Goal: Information Seeking & Learning: Find specific fact

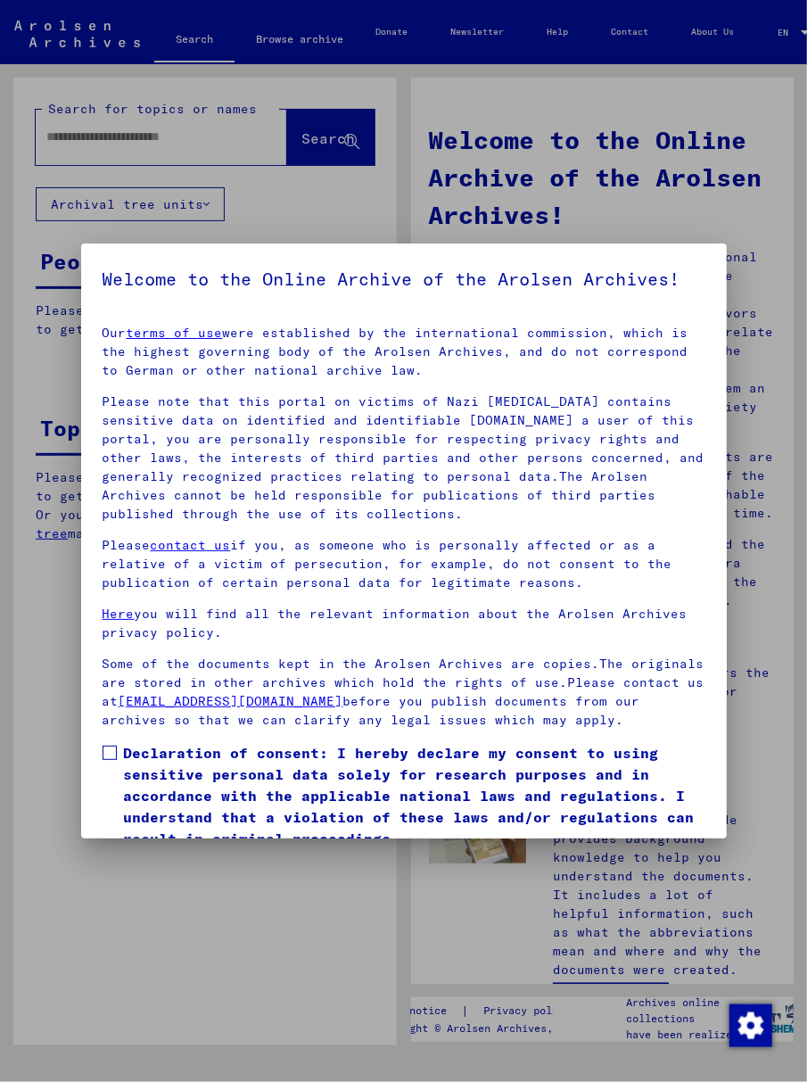
scroll to position [103, 0]
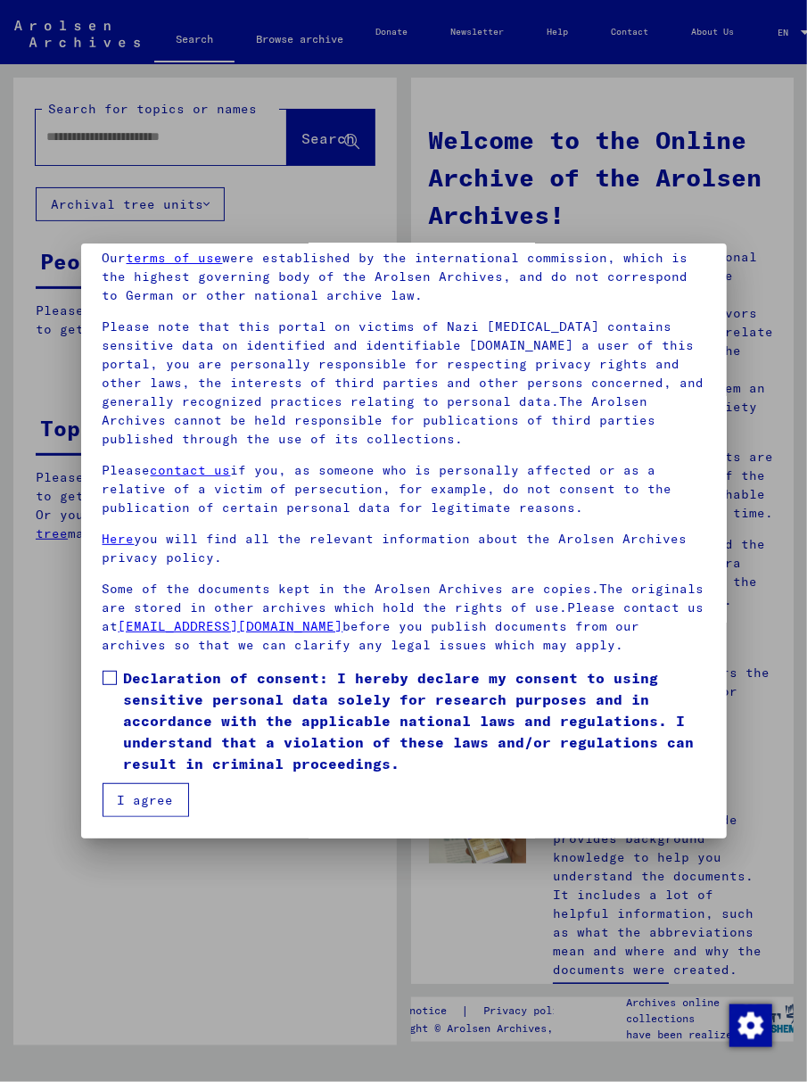
click at [108, 673] on span at bounding box center [110, 678] width 14 height 14
click at [151, 804] on button "I agree" at bounding box center [146, 800] width 87 height 34
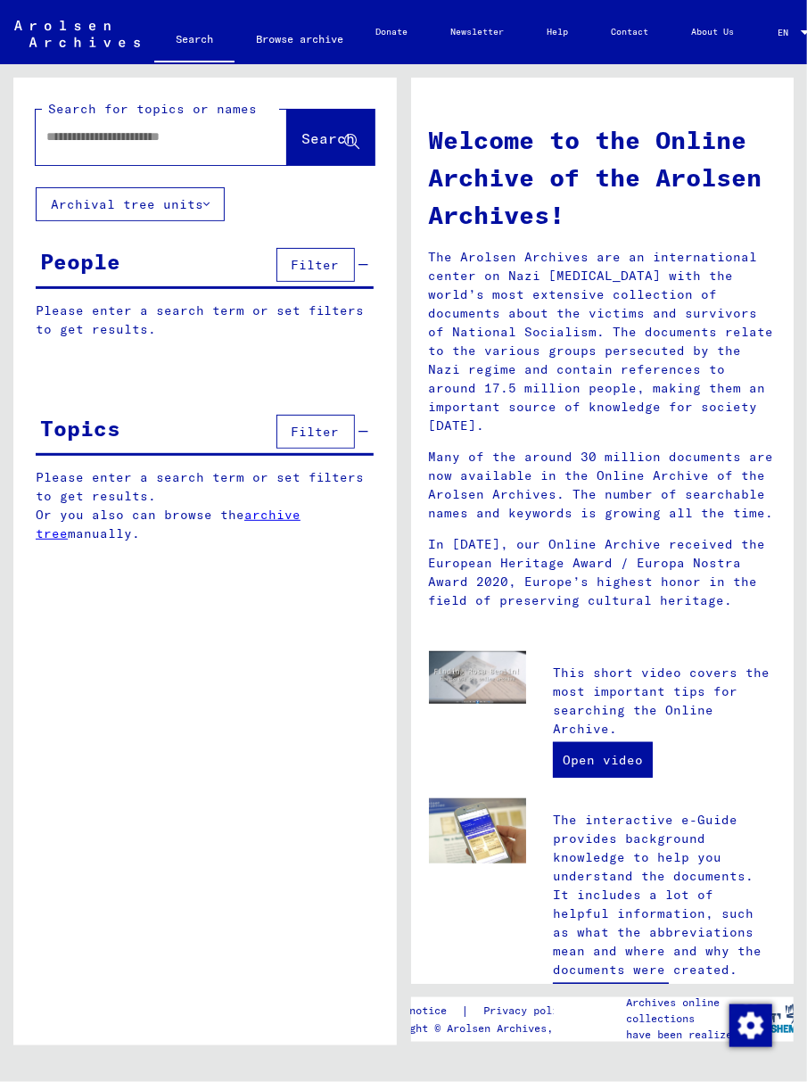
click at [79, 136] on input "text" at bounding box center [139, 137] width 187 height 19
type input "*****"
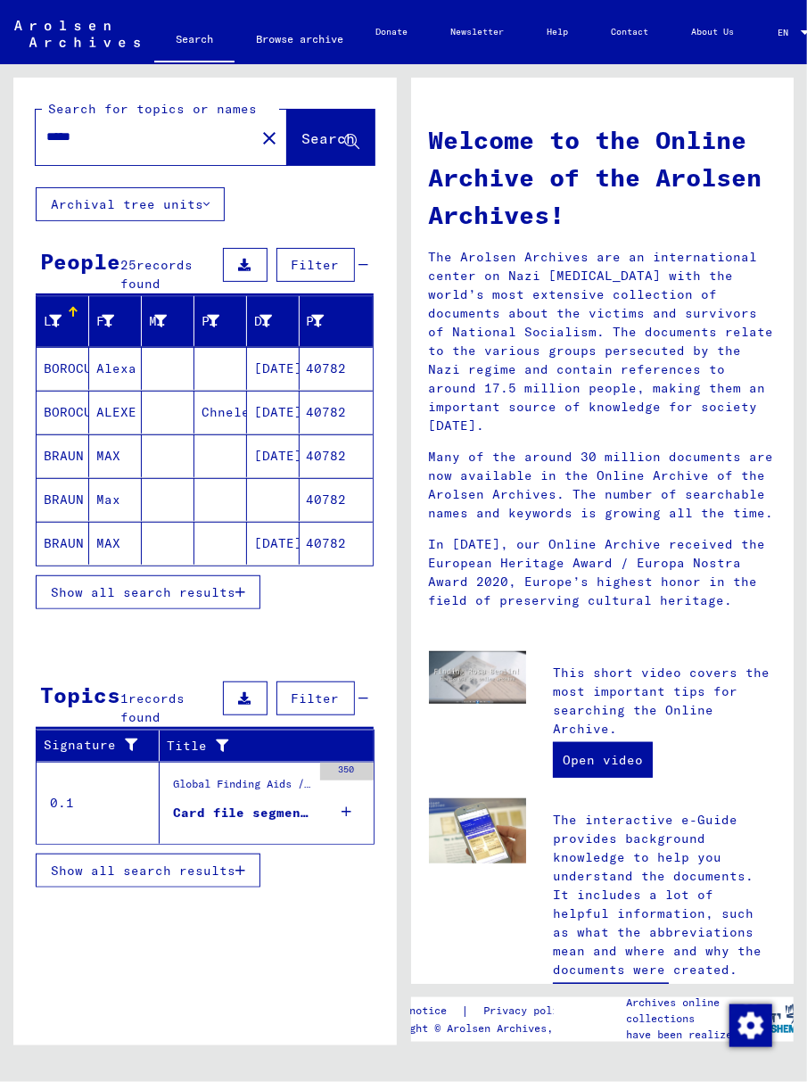
click at [121, 594] on span "Show all search results" at bounding box center [143, 592] width 185 height 16
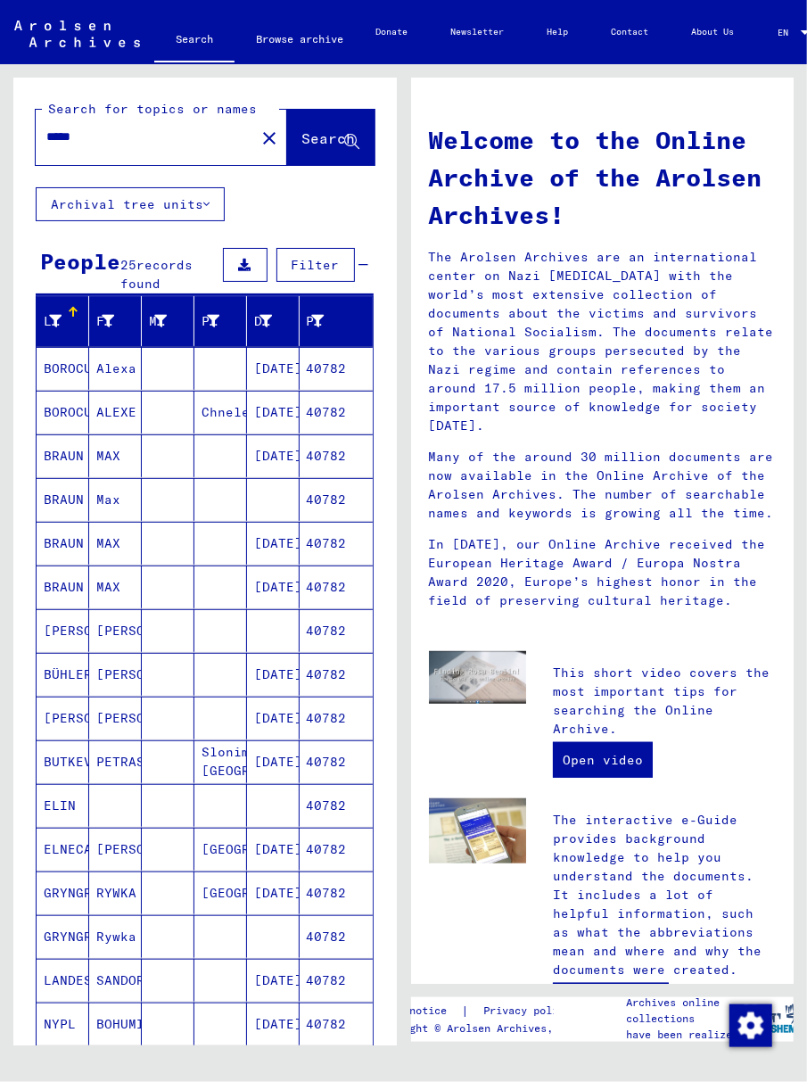
click at [325, 548] on mat-cell "40782" at bounding box center [336, 543] width 73 height 43
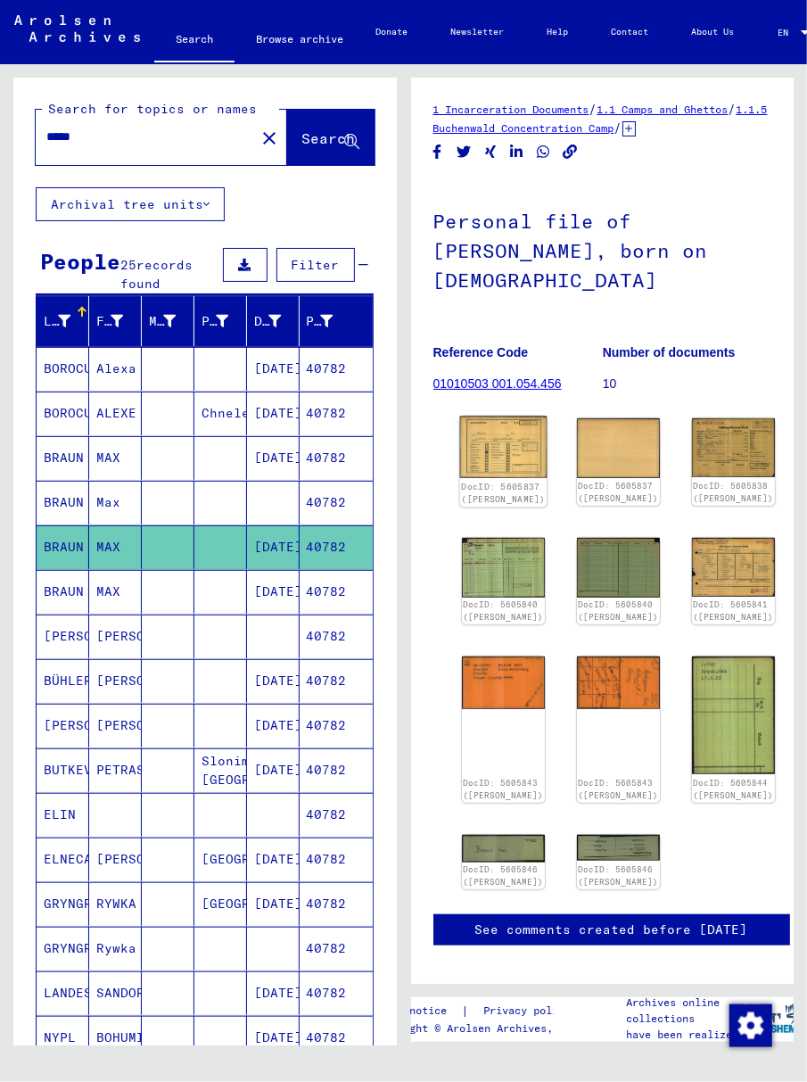
click at [483, 423] on img at bounding box center [502, 448] width 87 height 62
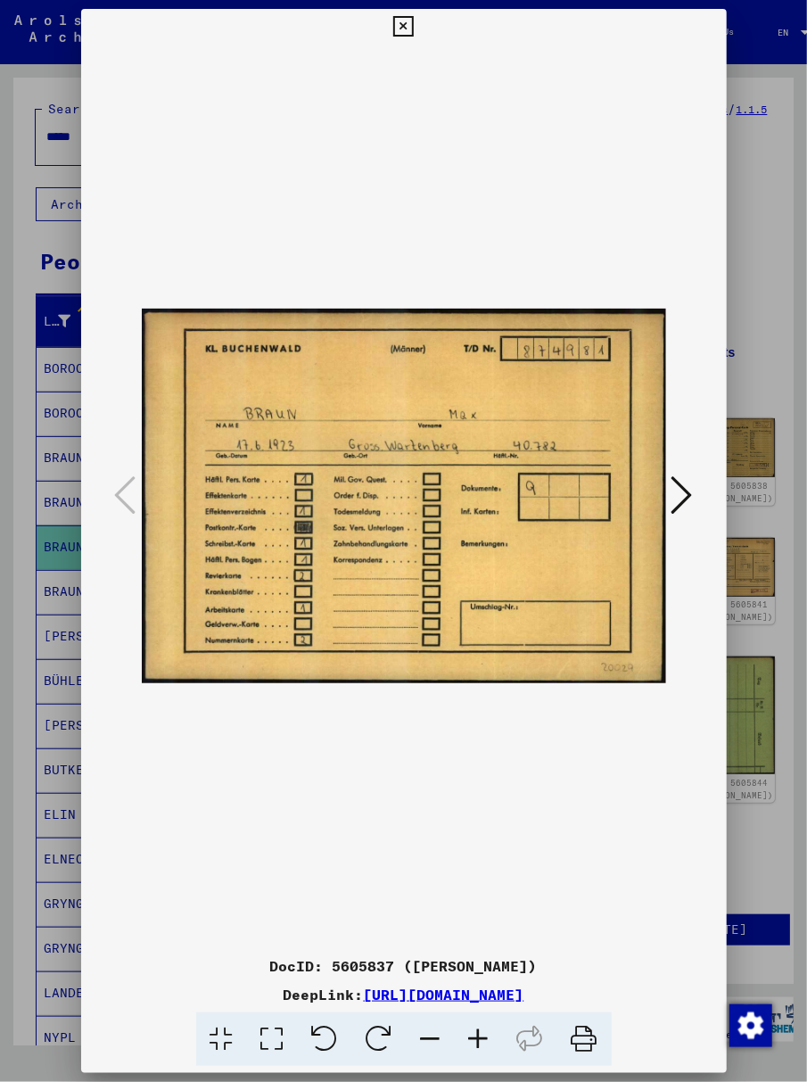
click at [687, 496] on icon at bounding box center [682, 495] width 21 height 43
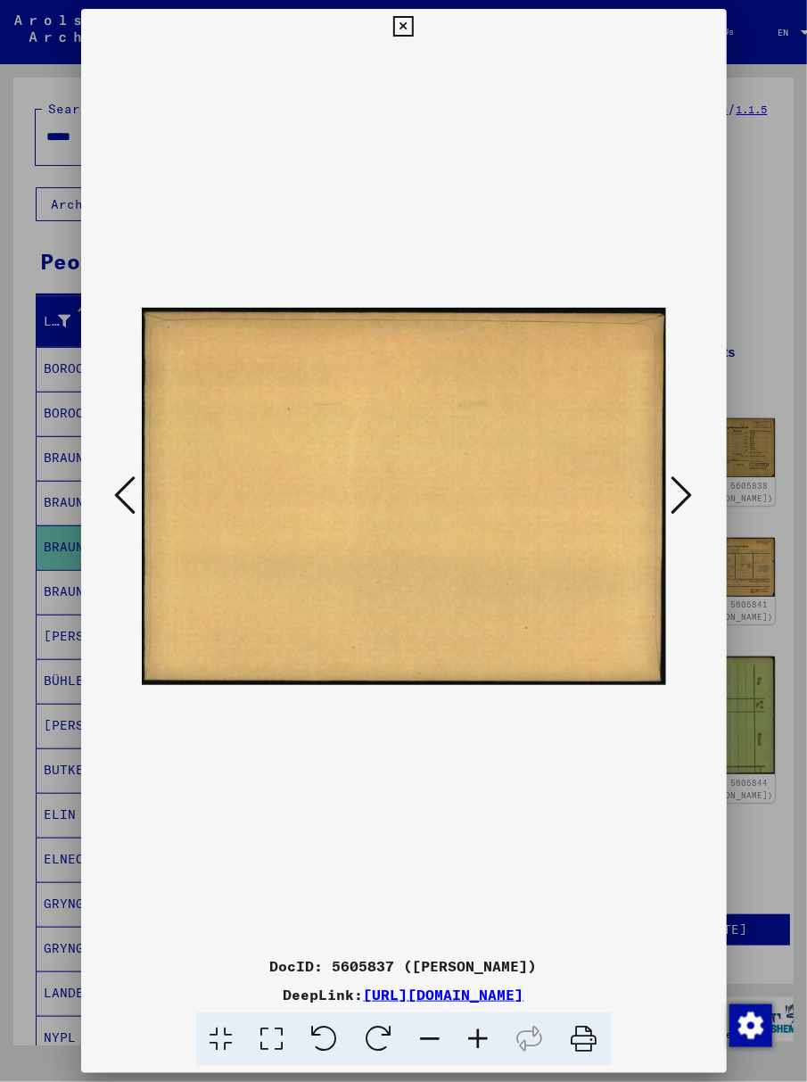
click at [690, 496] on icon at bounding box center [682, 495] width 21 height 43
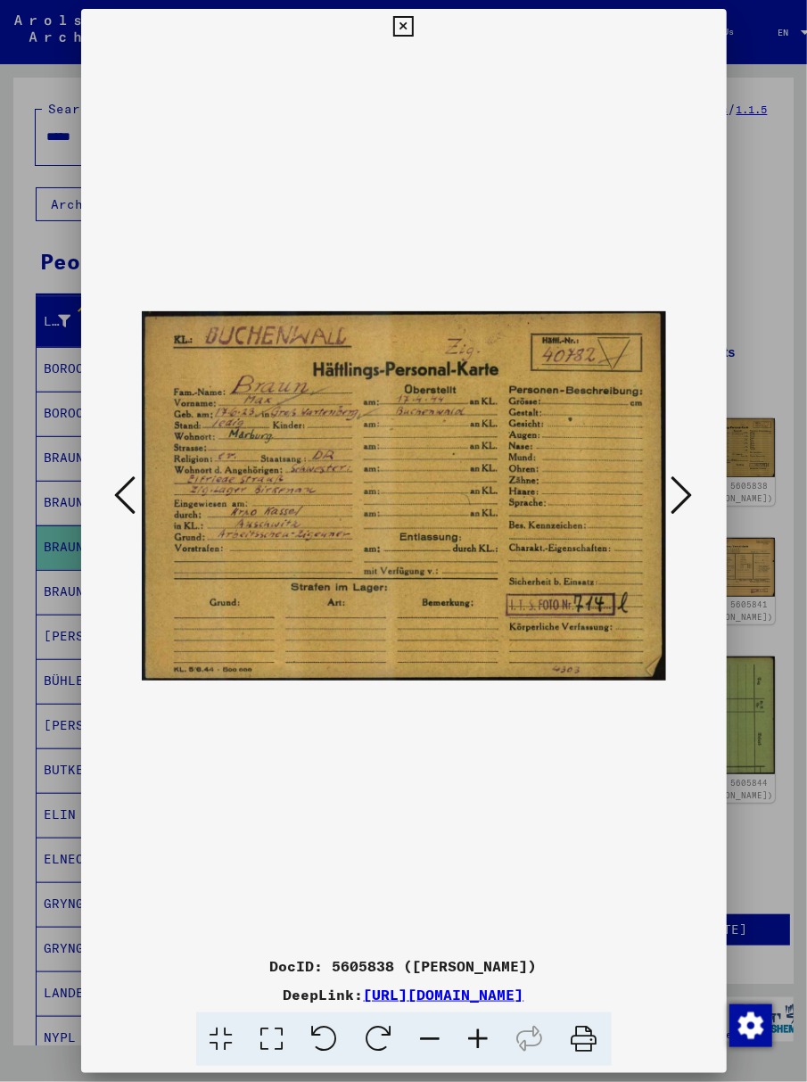
click at [686, 490] on icon at bounding box center [682, 495] width 21 height 43
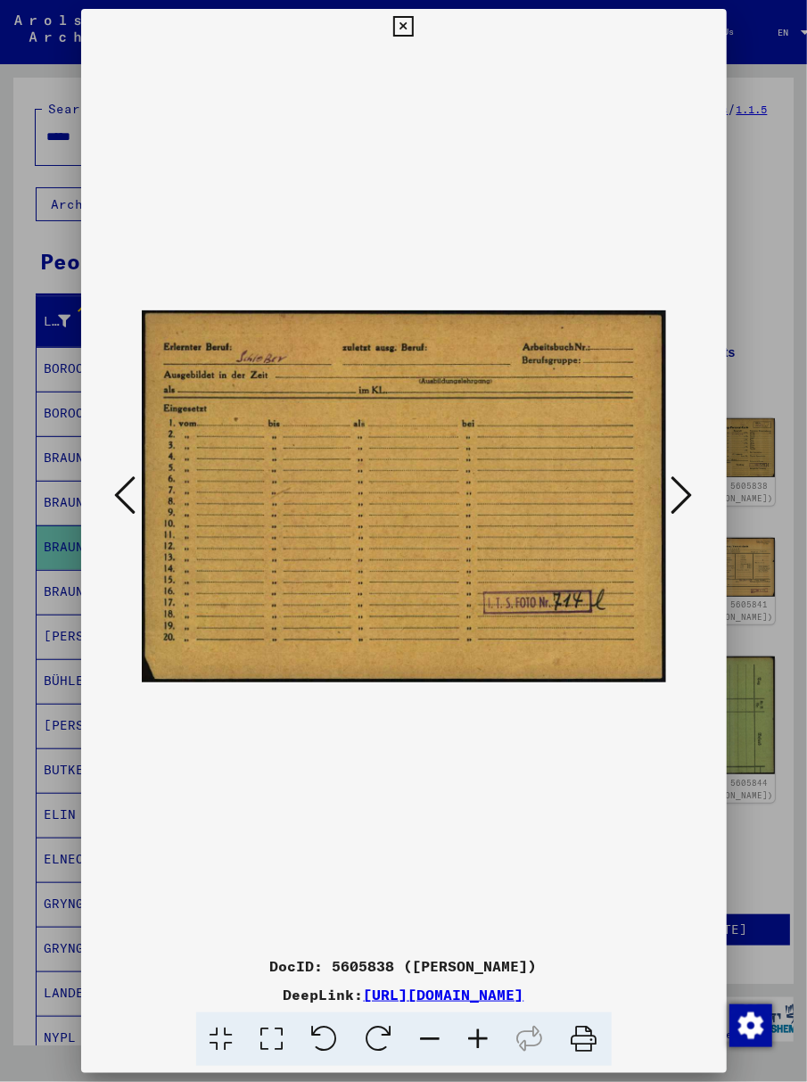
click at [686, 490] on icon at bounding box center [682, 495] width 21 height 43
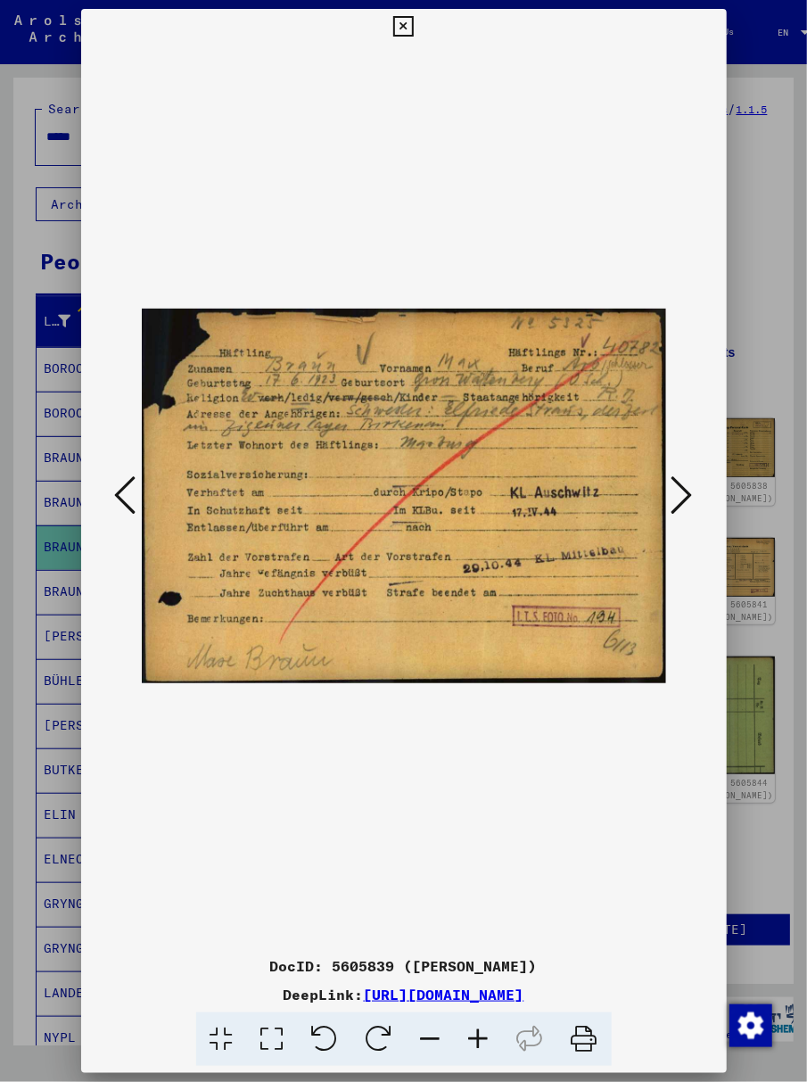
click at [566, 397] on img at bounding box center [404, 497] width 524 height 904
click at [279, 1043] on icon at bounding box center [272, 1039] width 51 height 54
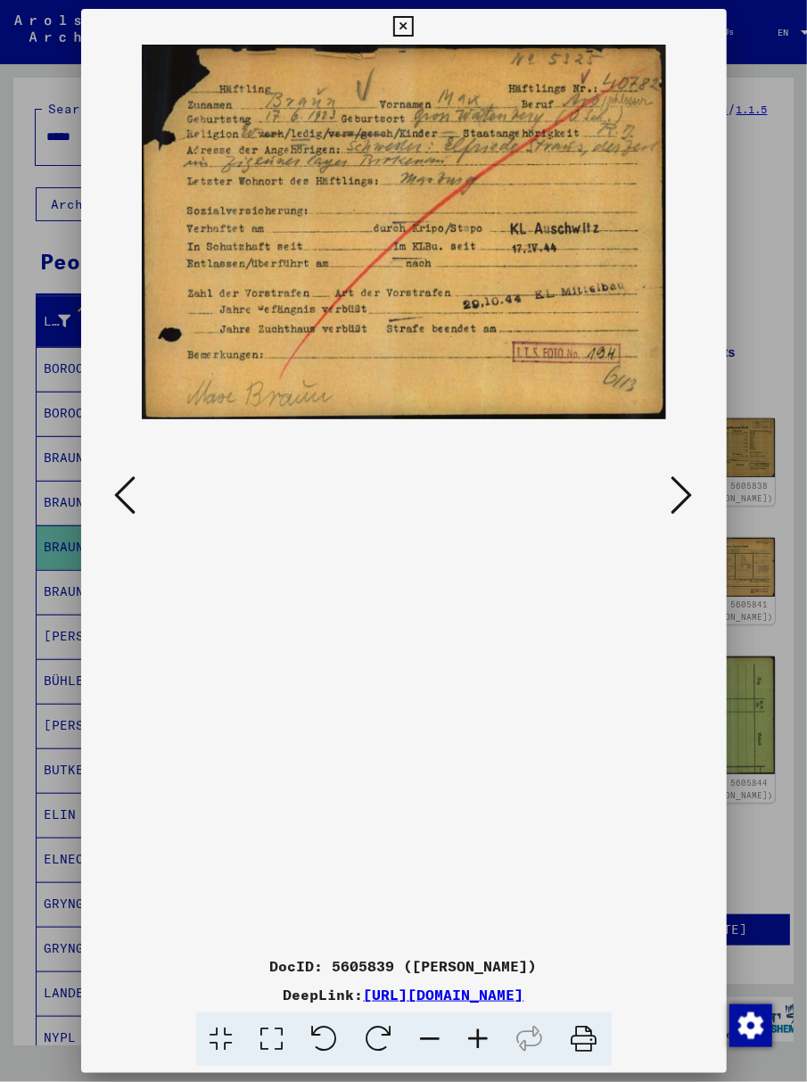
click at [279, 1043] on icon at bounding box center [272, 1039] width 51 height 54
click at [278, 1040] on icon at bounding box center [272, 1039] width 51 height 54
drag, startPoint x: 503, startPoint y: 158, endPoint x: 444, endPoint y: 248, distance: 107.6
click at [446, 329] on img at bounding box center [404, 233] width 524 height 376
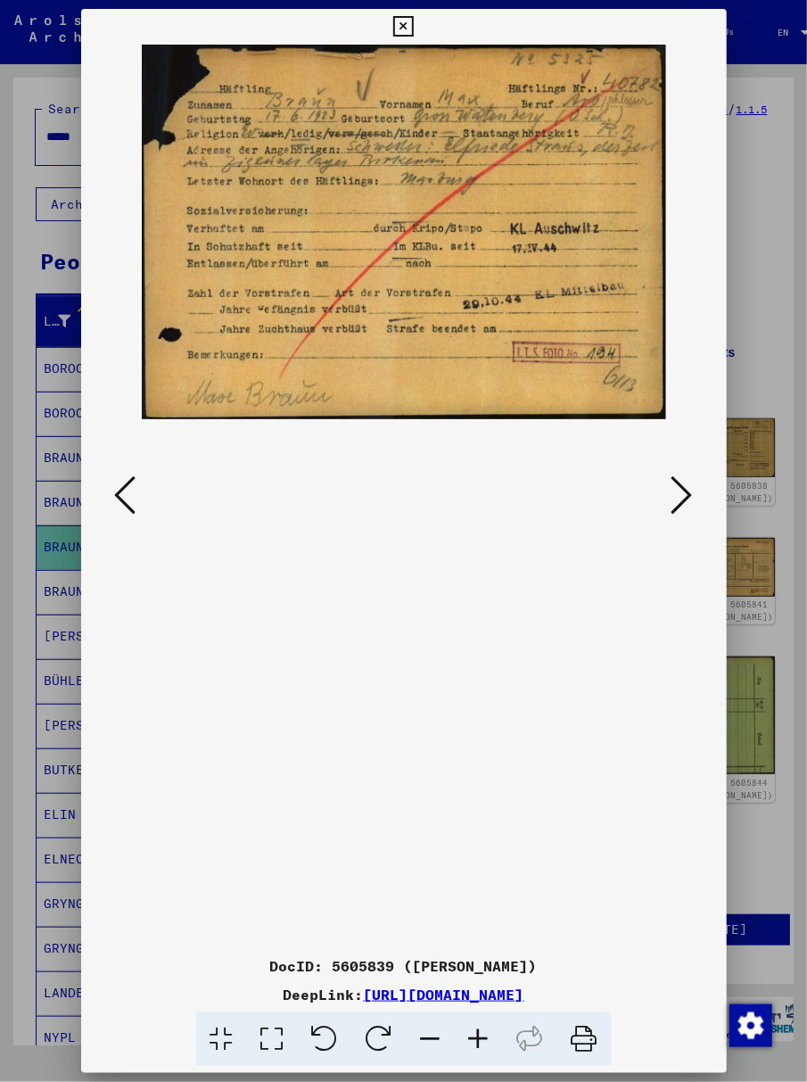
drag, startPoint x: 549, startPoint y: 182, endPoint x: 557, endPoint y: 312, distance: 130.4
click at [569, 326] on img at bounding box center [404, 233] width 524 height 376
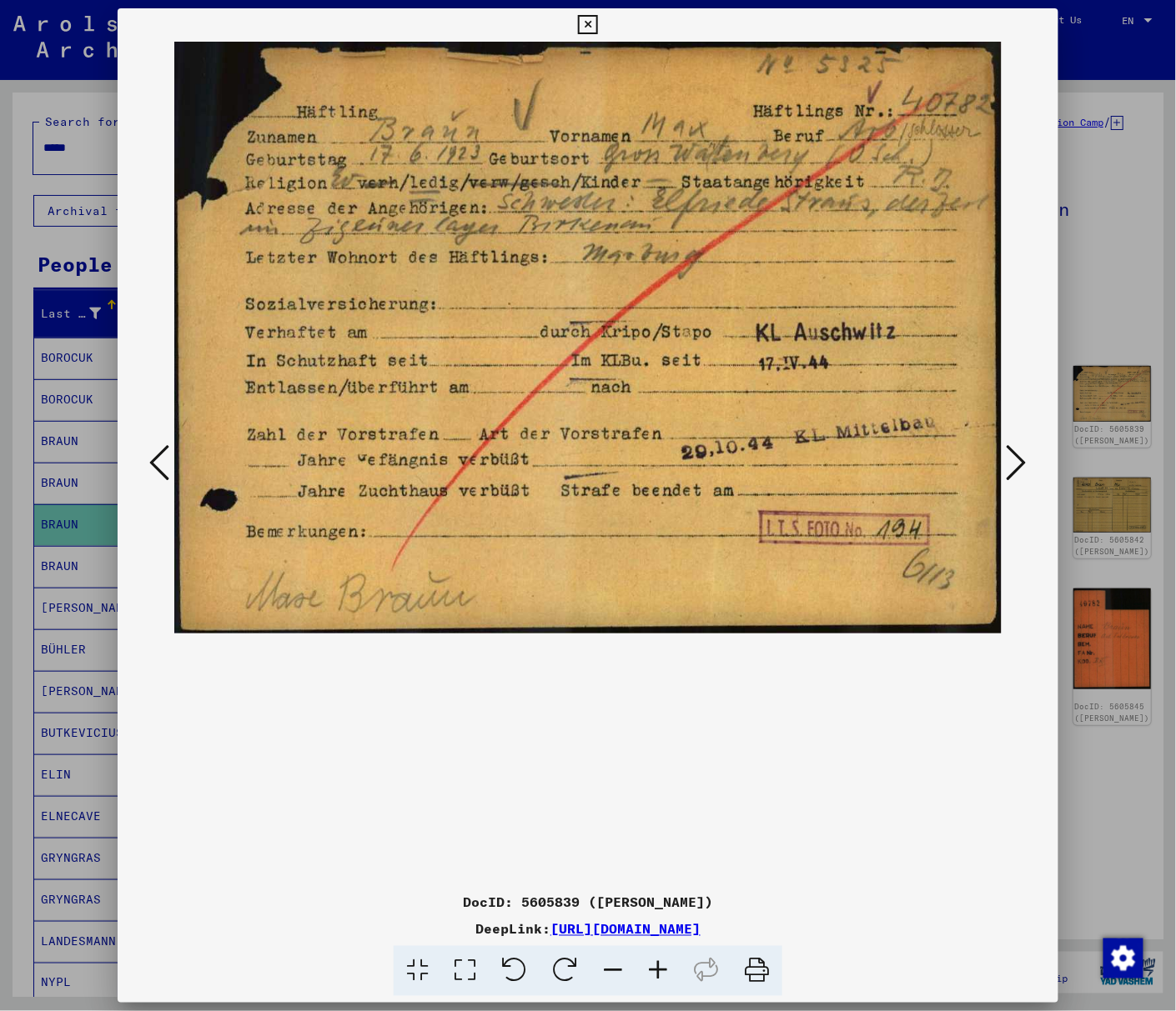
click at [708, 30] on div "DocID: 5605839 ([PERSON_NAME]) DeepLink: [URL][DOMAIN_NAME]" at bounding box center [588, 503] width 940 height 989
click at [753, 457] on icon at bounding box center [1016, 463] width 20 height 40
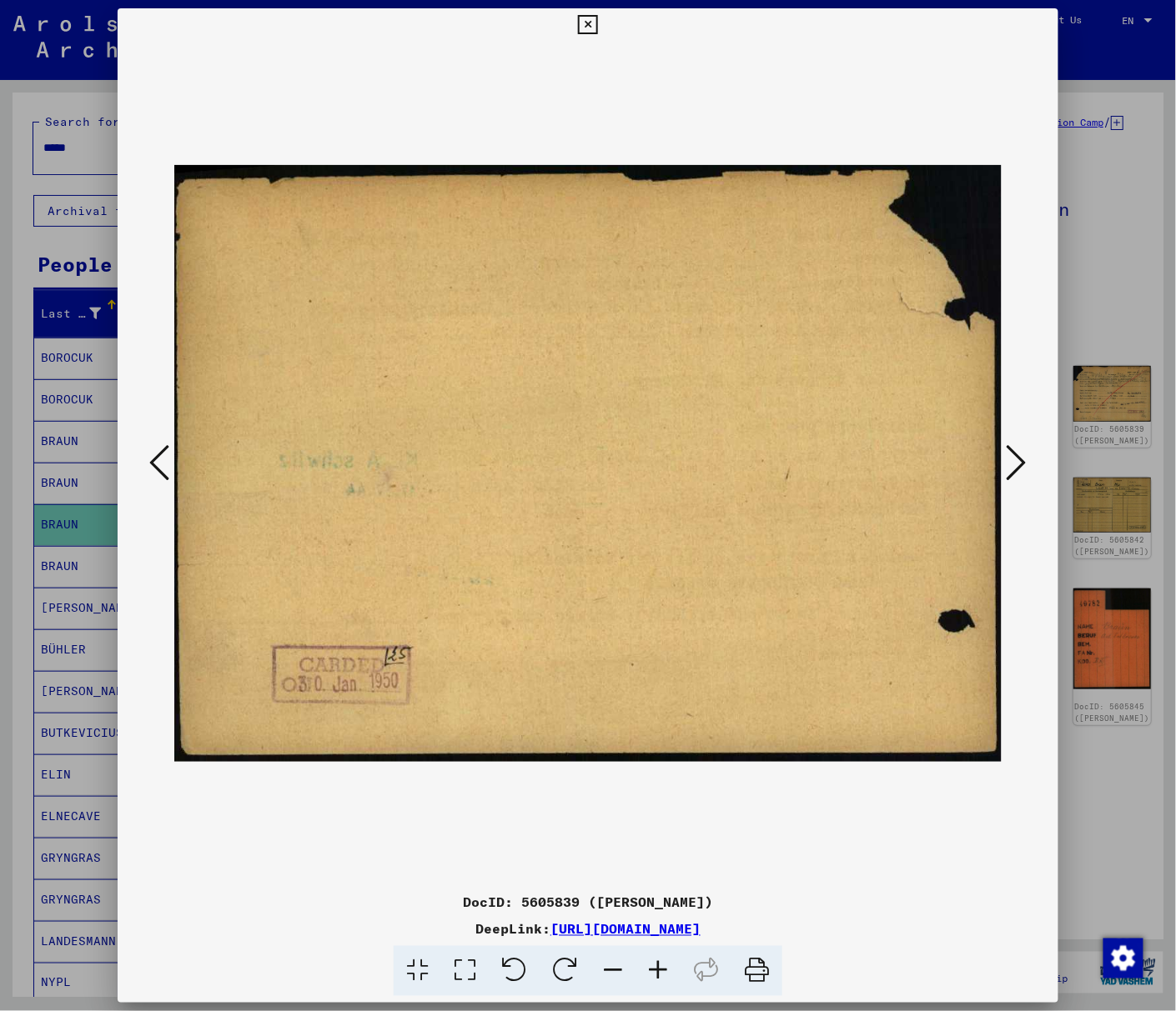
click at [753, 458] on icon at bounding box center [1016, 463] width 20 height 40
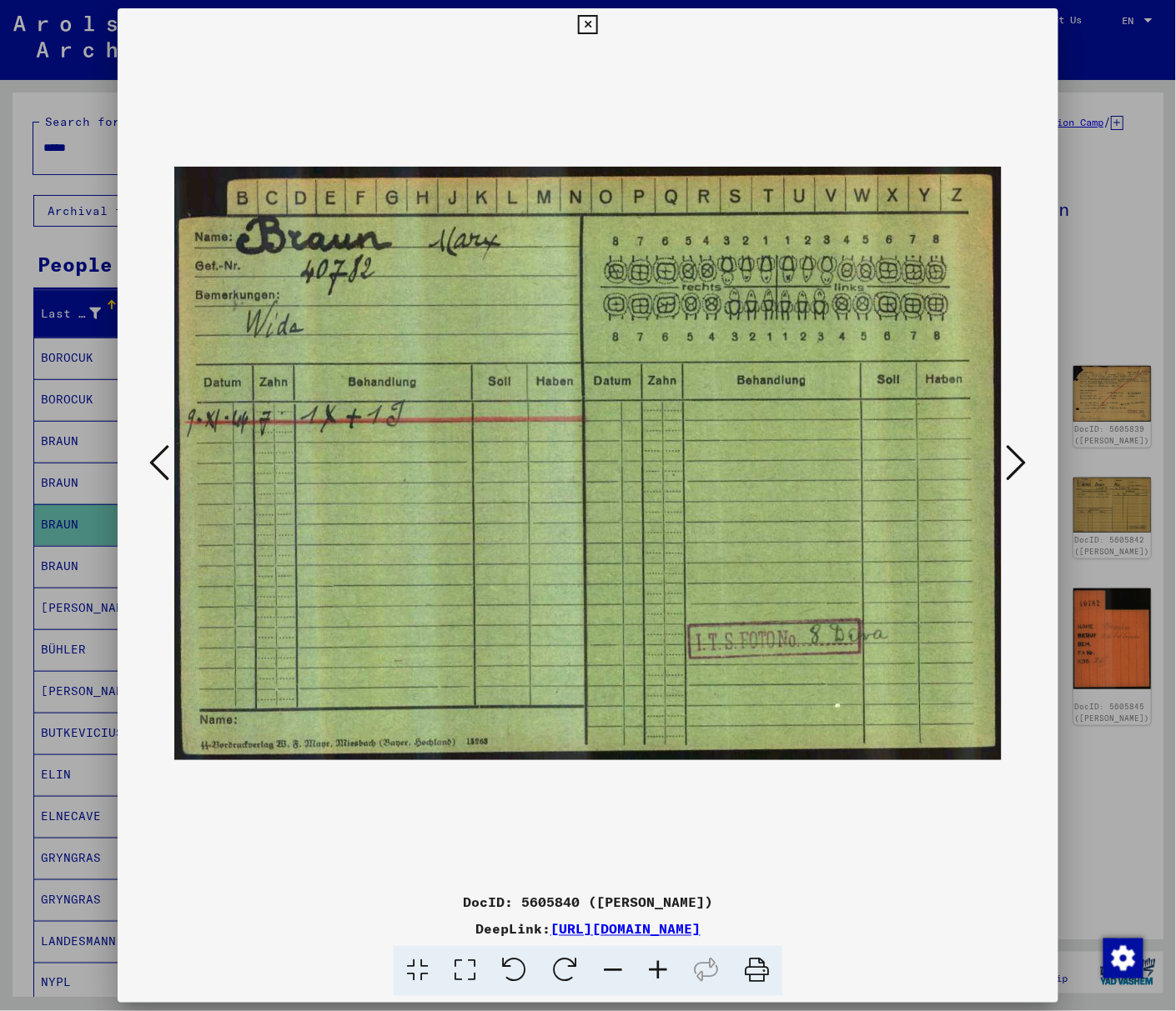
click at [753, 458] on icon at bounding box center [1016, 463] width 20 height 40
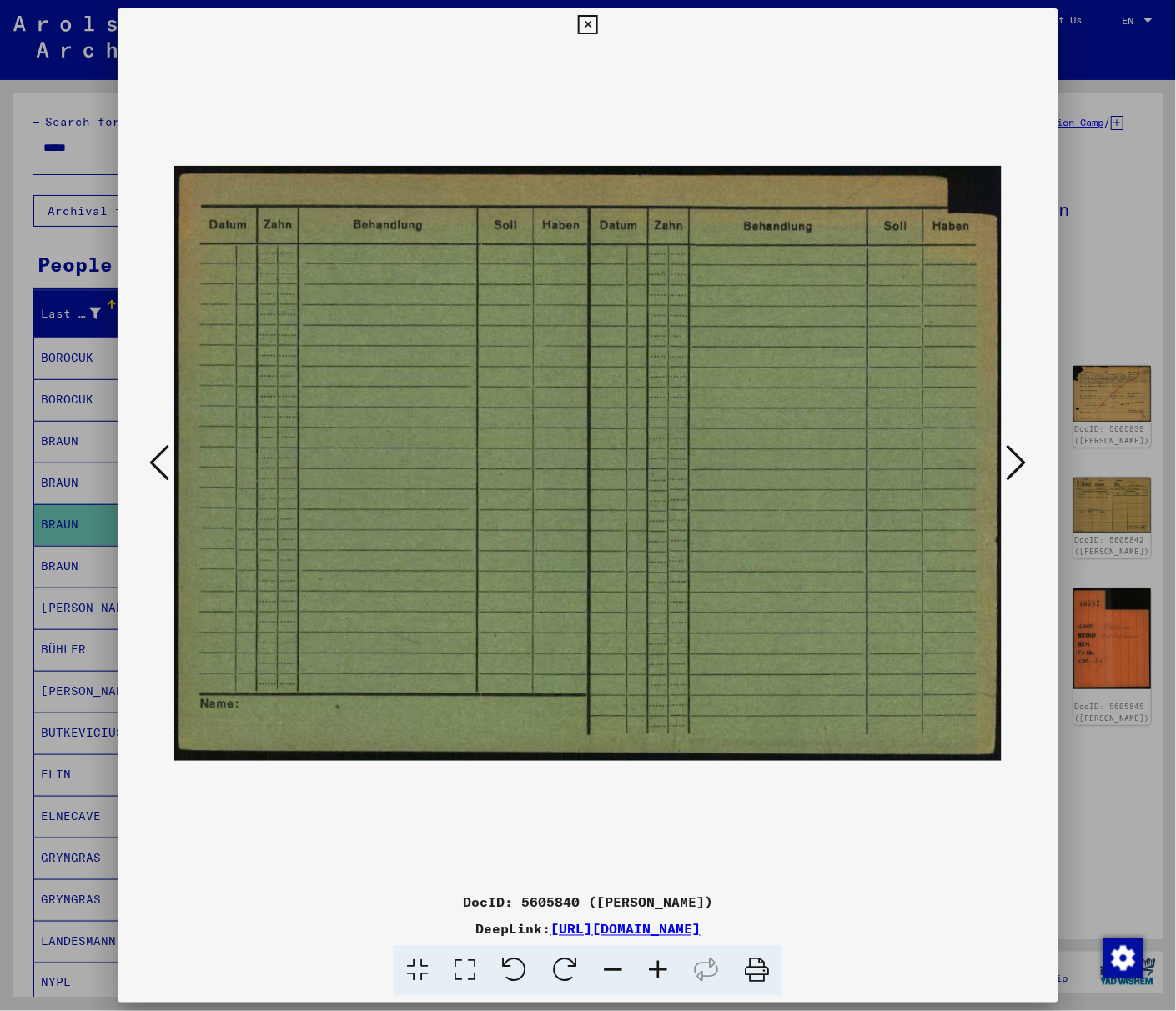
click at [753, 458] on icon at bounding box center [1016, 463] width 20 height 40
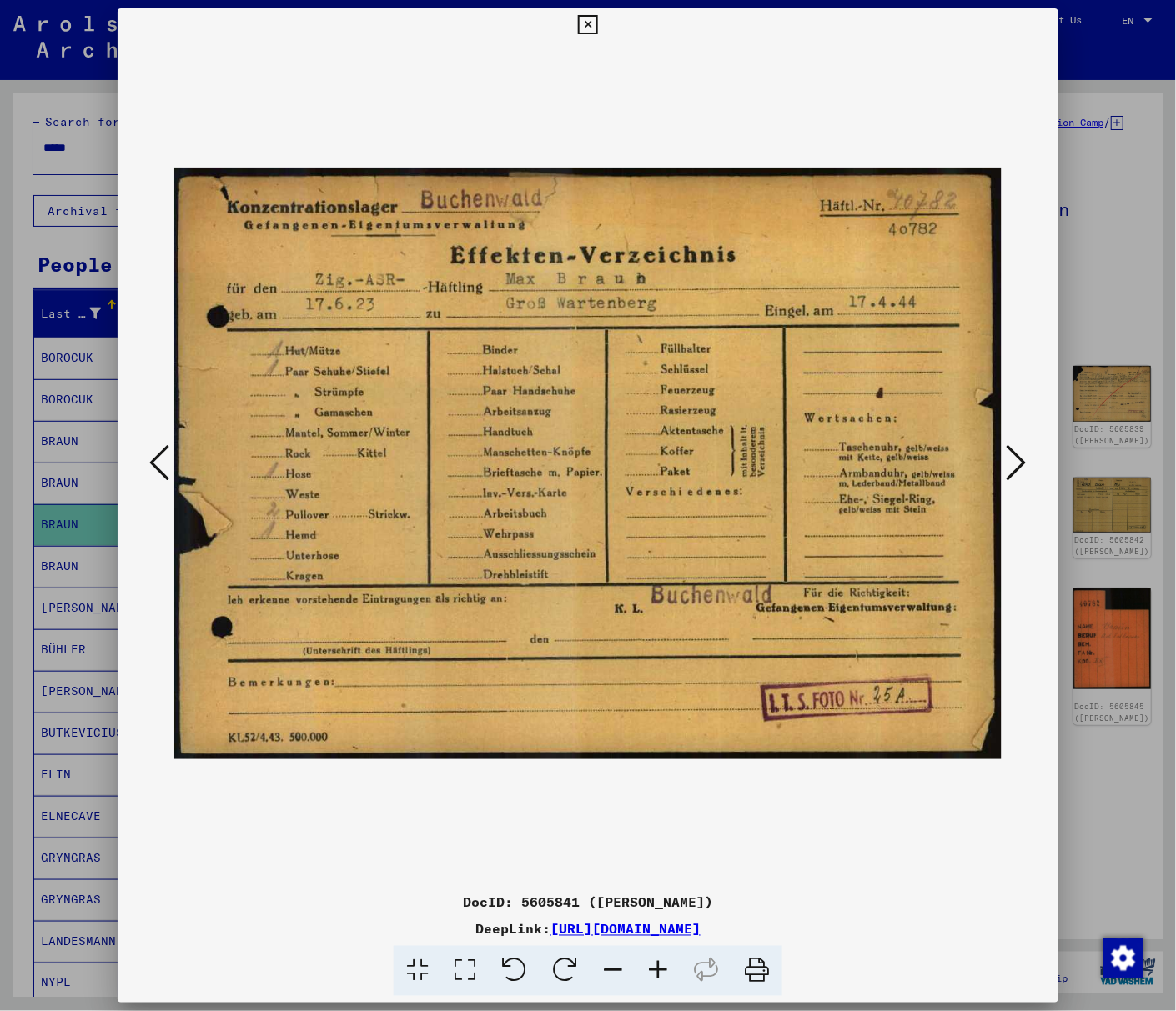
click at [753, 457] on icon at bounding box center [1016, 463] width 20 height 40
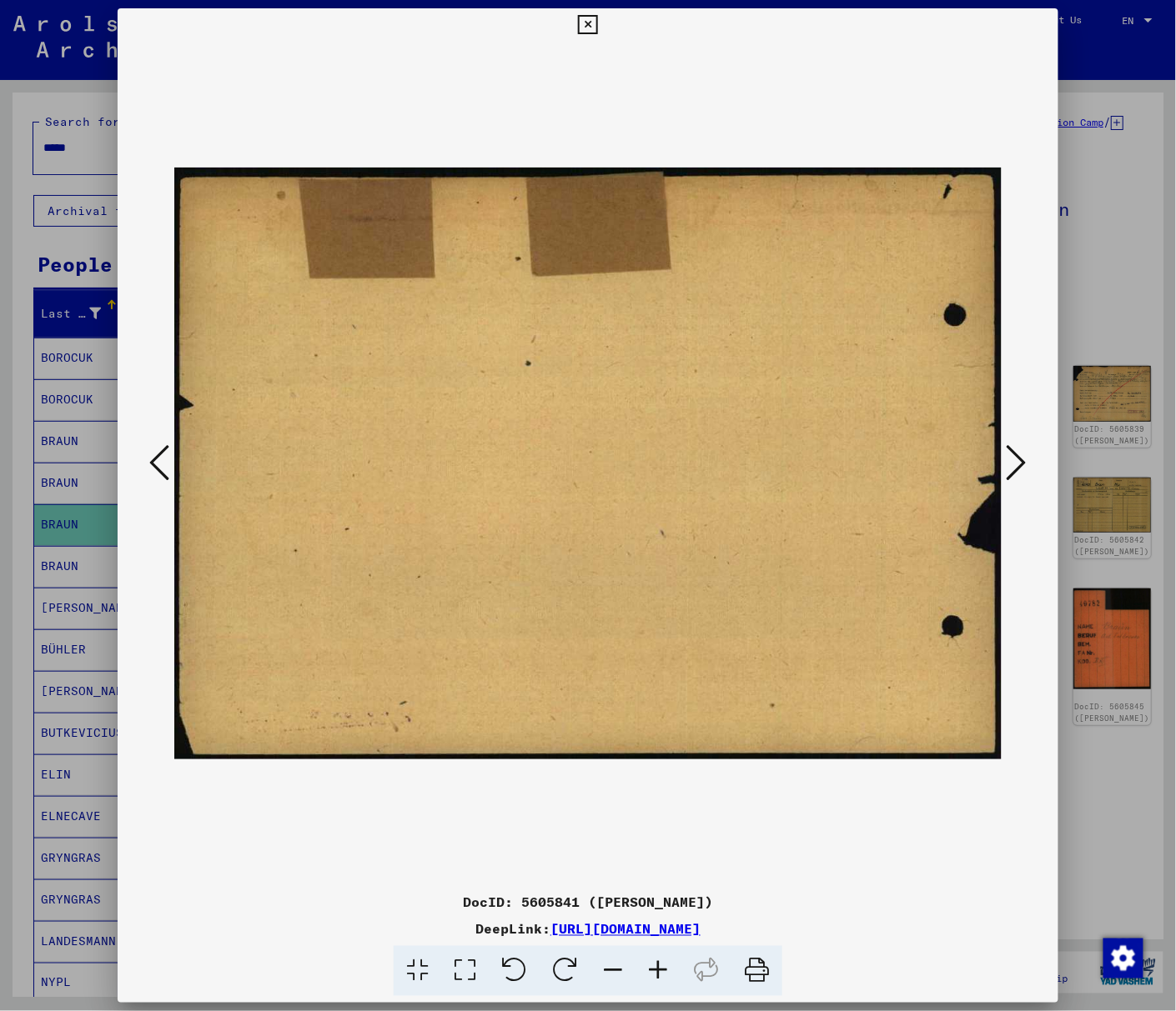
click at [753, 647] on div at bounding box center [588, 505] width 1176 height 1011
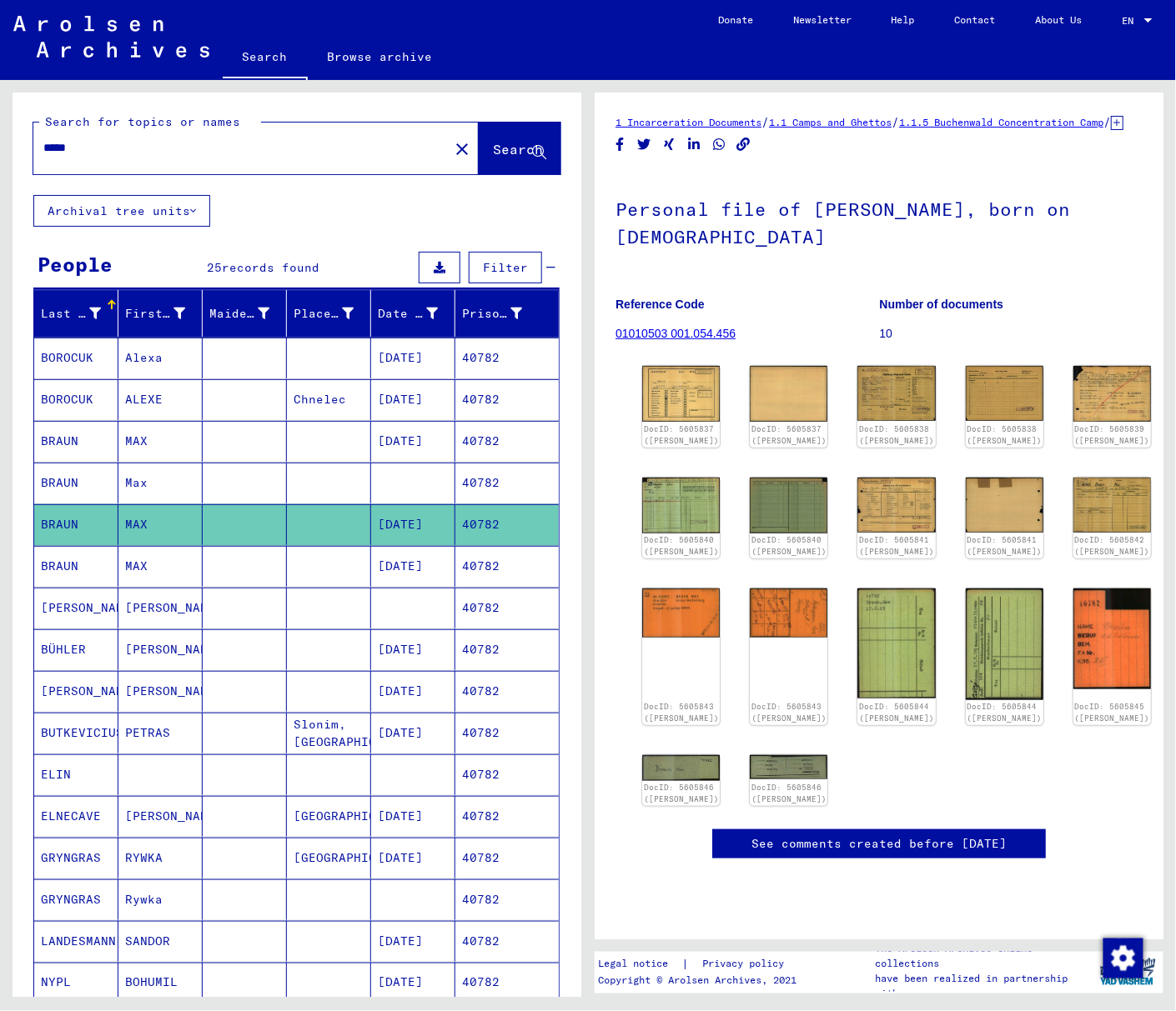
drag, startPoint x: 108, startPoint y: 154, endPoint x: -130, endPoint y: 143, distance: 238.3
click at [0, 143] on html "Search Browse archive Donate Newsletter Help Contact About Us Search Browse arc…" at bounding box center [588, 505] width 1176 height 1011
type input "**"
